Goal: Task Accomplishment & Management: Manage account settings

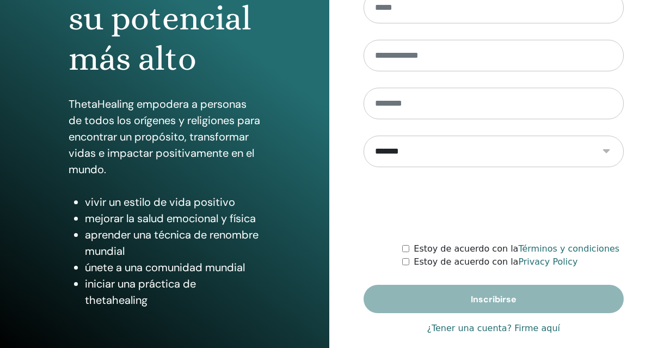
scroll to position [175, 0]
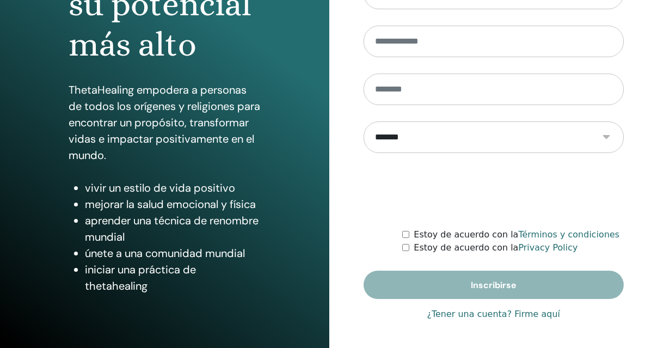
click at [462, 315] on link "¿Tener una cuenta? Firme aquí" at bounding box center [493, 313] width 133 height 13
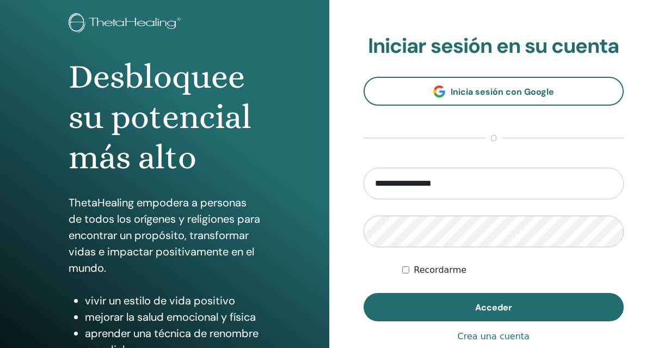
scroll to position [68, 0]
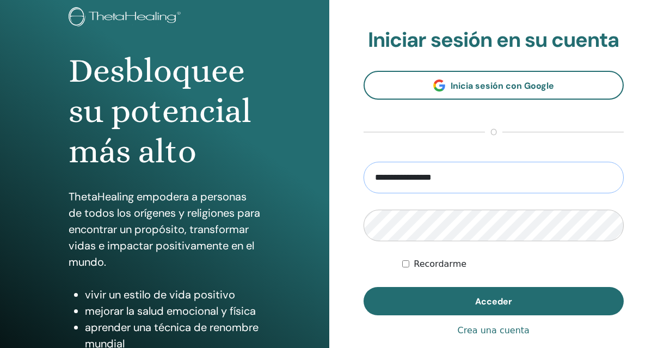
drag, startPoint x: 396, startPoint y: 182, endPoint x: 329, endPoint y: 166, distance: 68.2
click at [336, 168] on div "**********" at bounding box center [493, 193] width 329 height 522
type input "**********"
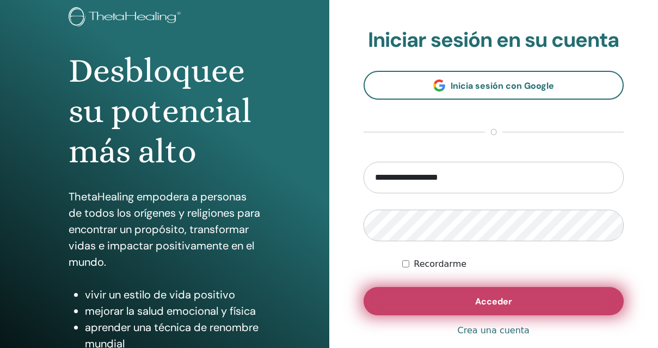
click at [489, 303] on span "Acceder" at bounding box center [493, 300] width 37 height 11
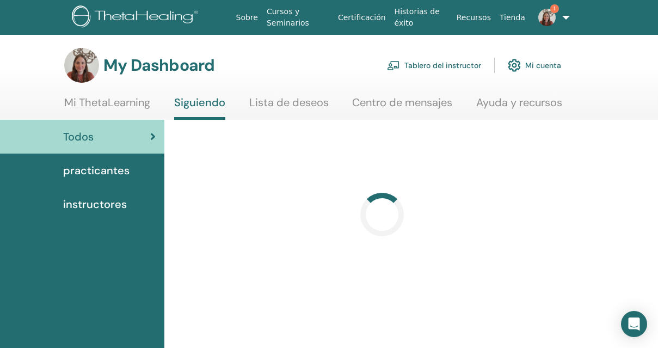
click at [447, 69] on link "Tablero del instructor" at bounding box center [434, 65] width 94 height 24
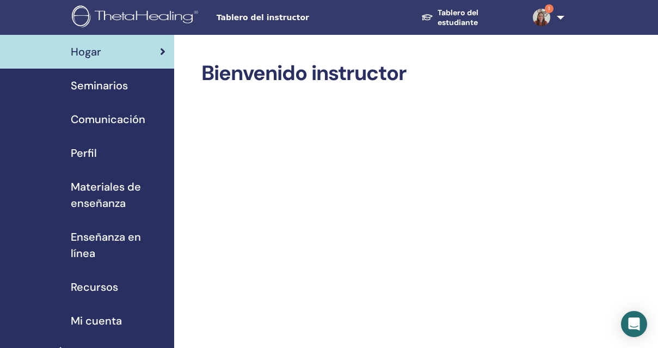
click at [110, 81] on span "Seminarios" at bounding box center [99, 85] width 57 height 16
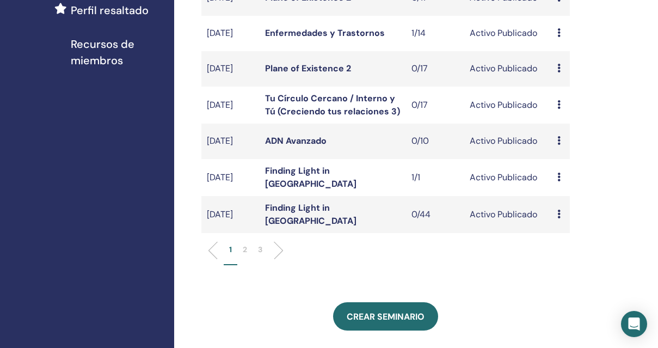
scroll to position [347, 0]
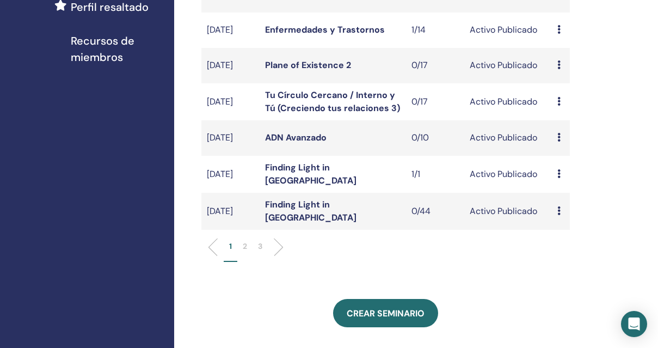
click at [558, 178] on icon at bounding box center [558, 173] width 3 height 9
click at [560, 219] on link "asistentes" at bounding box center [568, 221] width 41 height 11
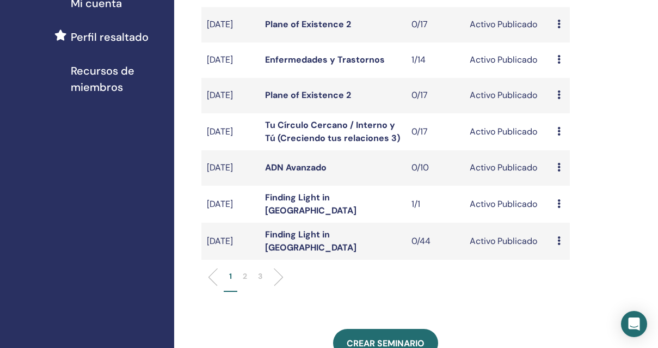
scroll to position [324, 0]
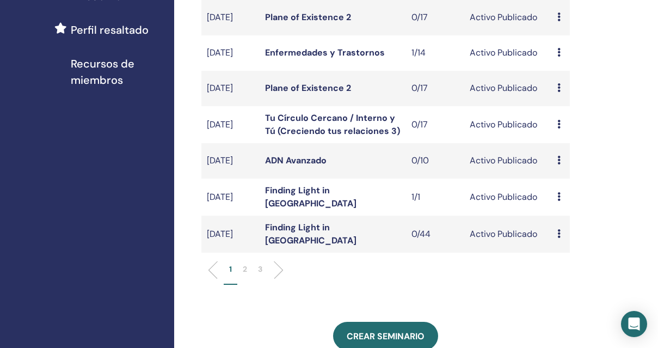
click at [245, 275] on p "2" at bounding box center [245, 268] width 4 height 11
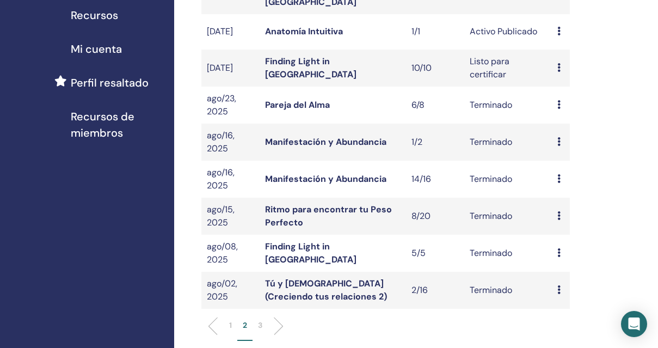
scroll to position [282, 0]
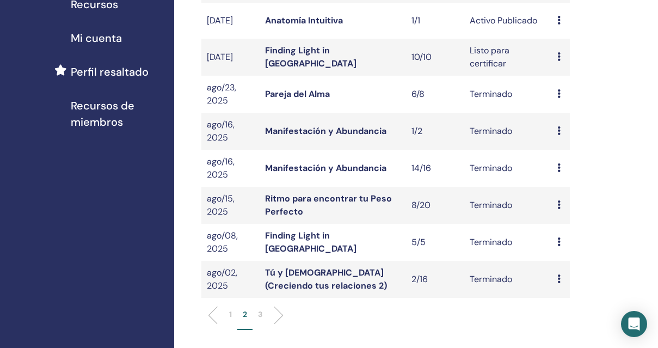
click at [259, 318] on p "3" at bounding box center [260, 313] width 4 height 11
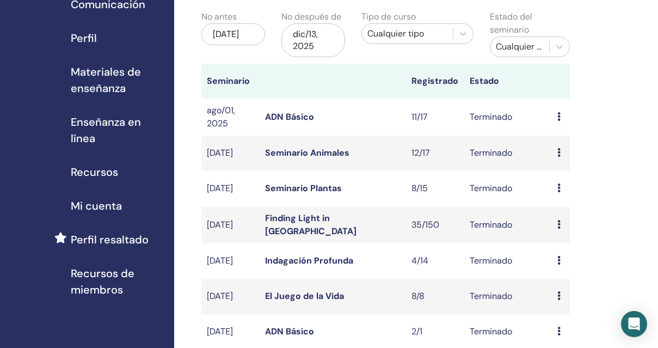
scroll to position [112, 0]
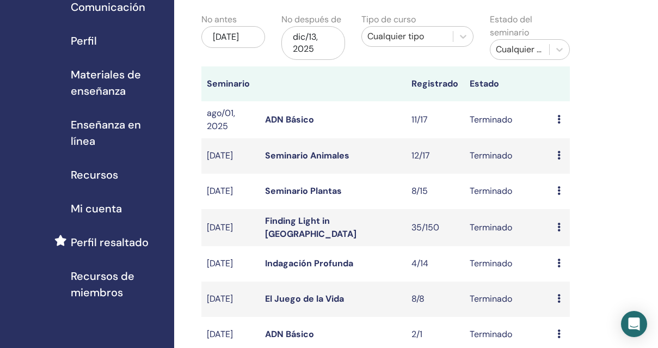
click at [561, 119] on div "Avance asistentes" at bounding box center [560, 119] width 7 height 13
click at [569, 143] on link "asistentes" at bounding box center [571, 143] width 41 height 11
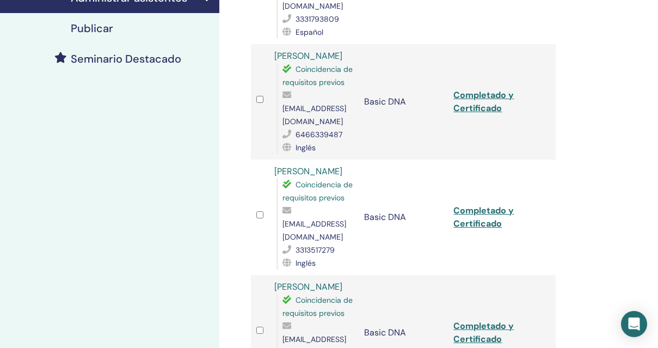
scroll to position [267, 0]
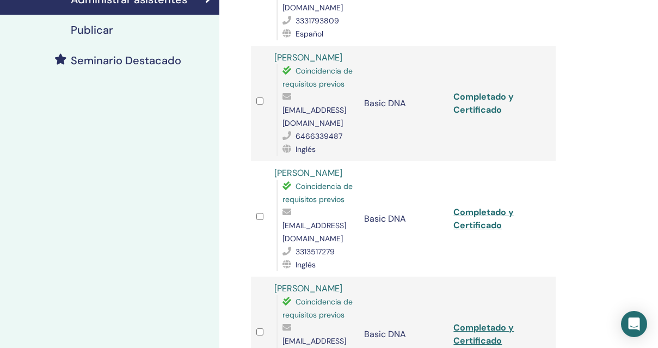
click at [479, 92] on link "Completado y Certificado" at bounding box center [483, 103] width 60 height 24
